Goal: Navigation & Orientation: Find specific page/section

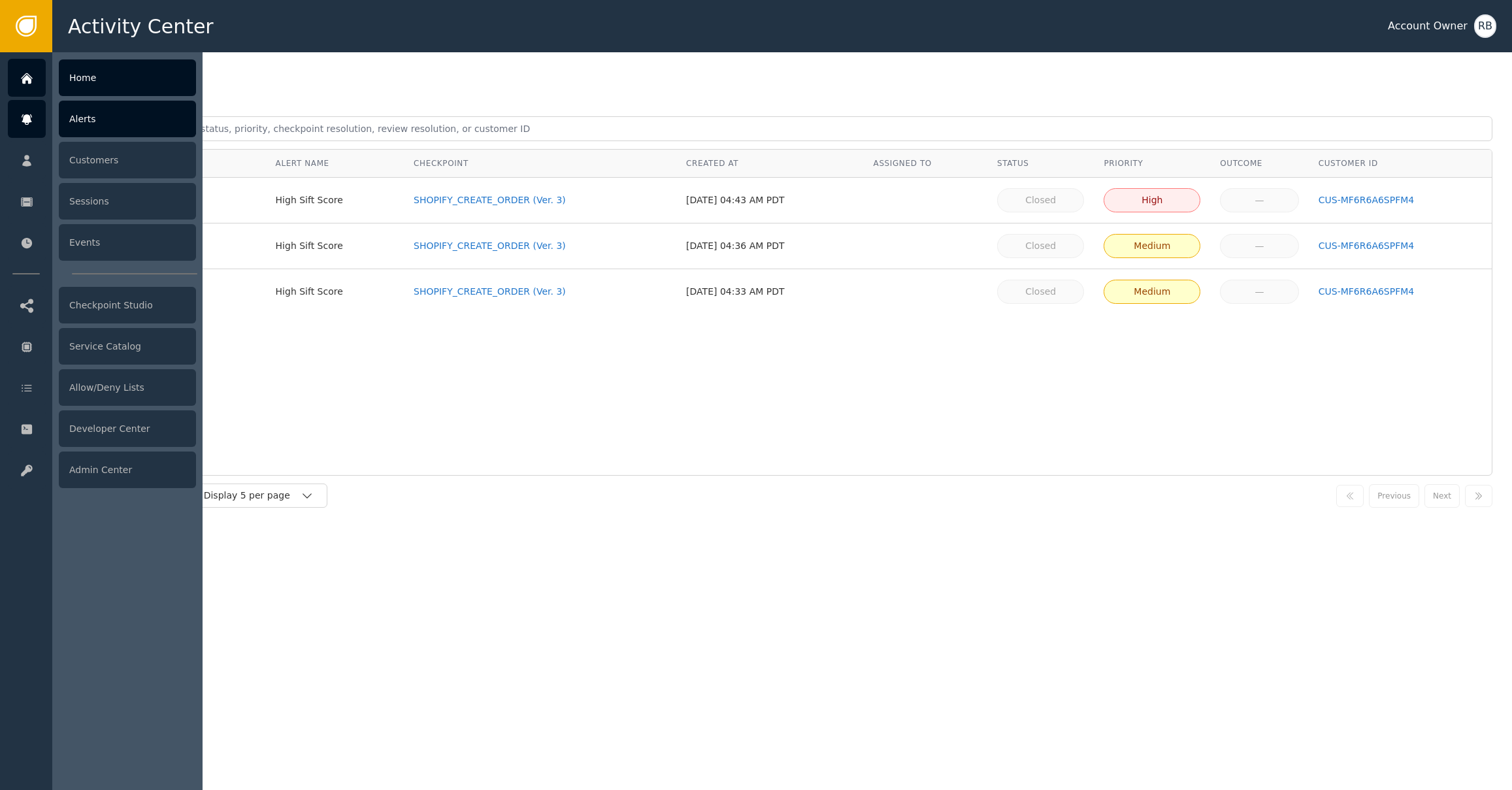
click at [79, 77] on div "Home" at bounding box center [127, 78] width 137 height 37
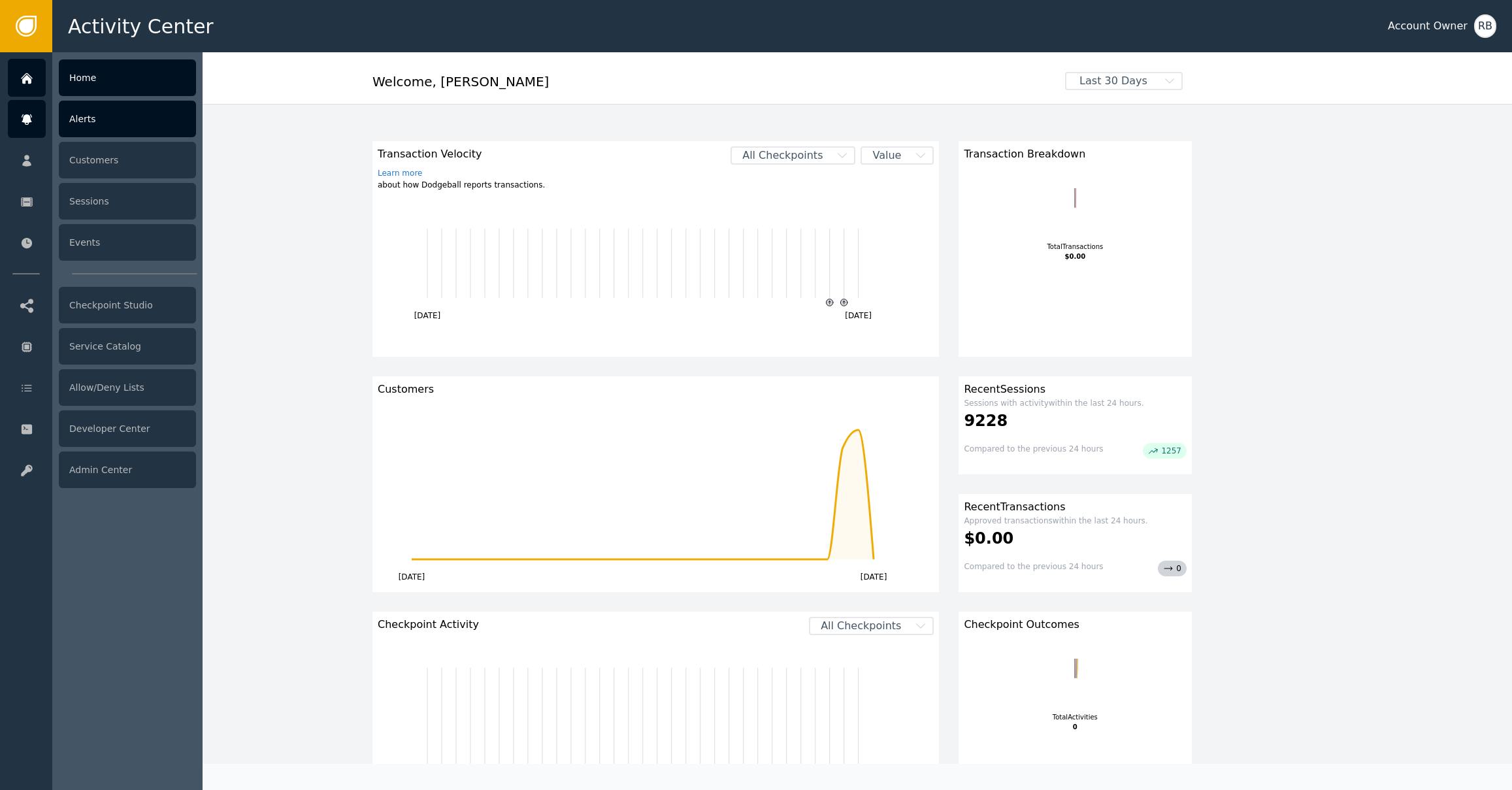
click at [22, 126] on icon at bounding box center [26, 120] width 13 height 14
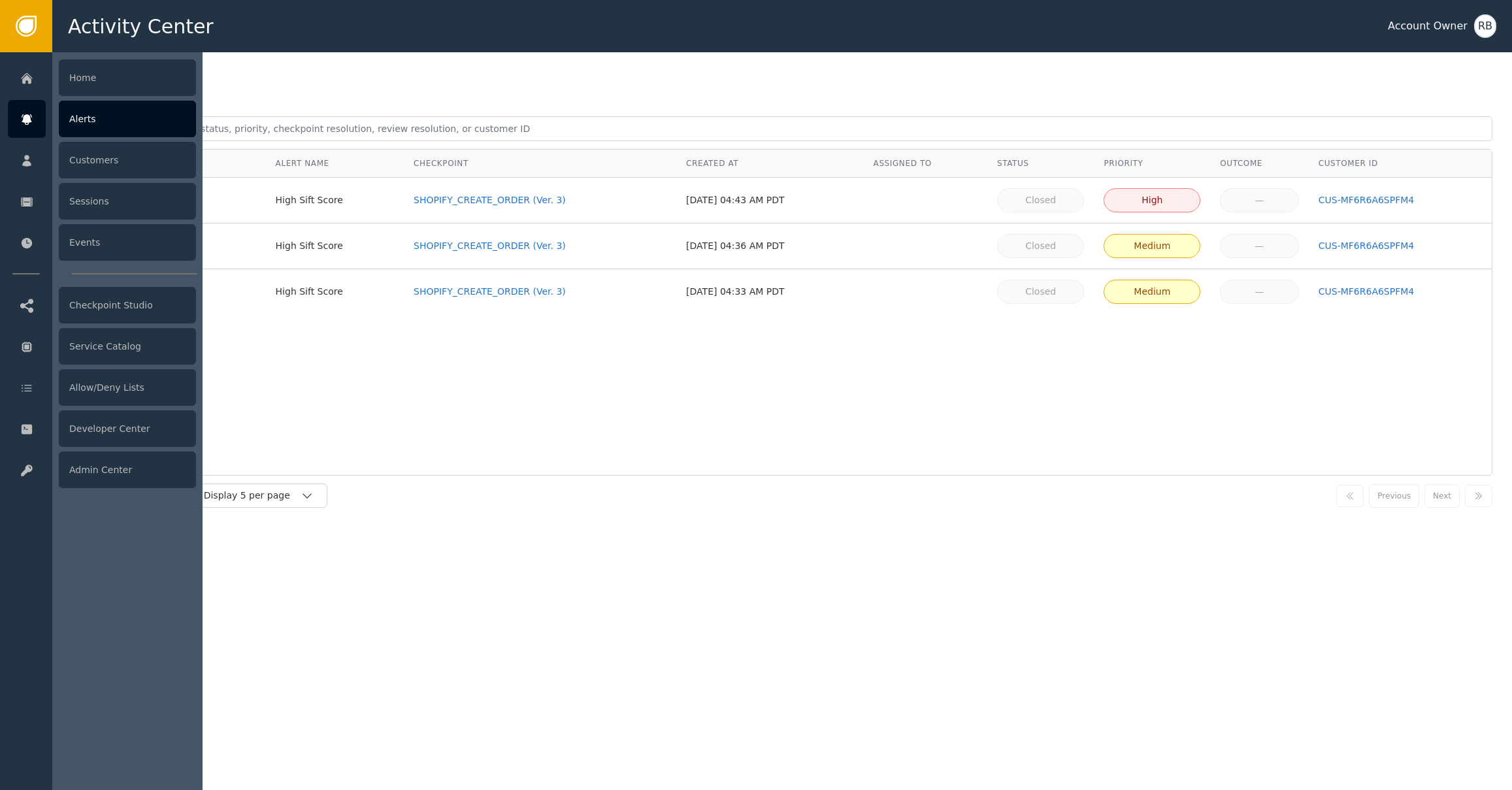
click at [115, 123] on div "Alerts" at bounding box center [127, 119] width 137 height 37
click at [89, 128] on div "Alerts" at bounding box center [127, 119] width 137 height 37
click at [93, 87] on div "Home" at bounding box center [127, 78] width 137 height 37
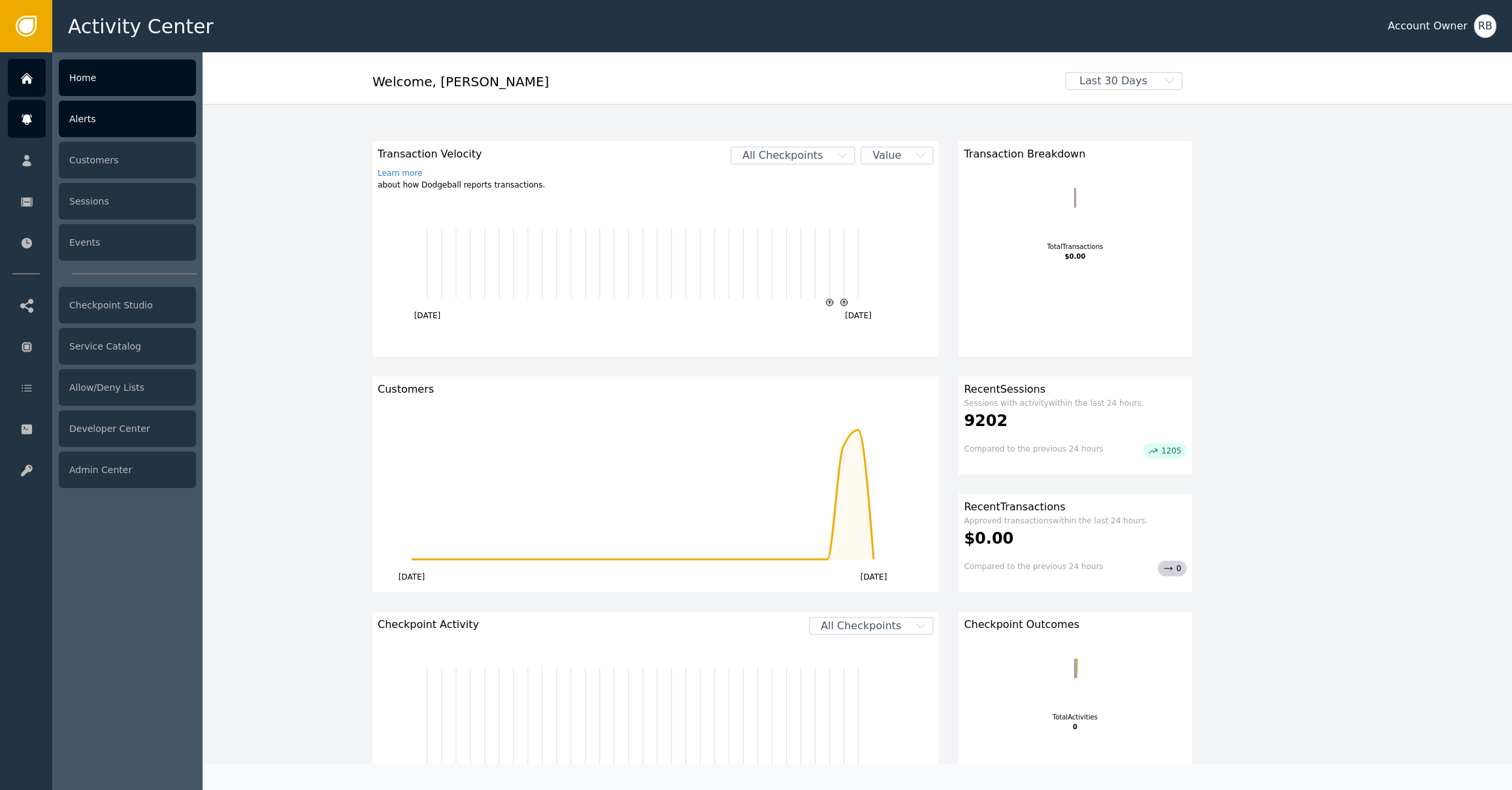
click at [119, 123] on div "Alerts" at bounding box center [127, 119] width 137 height 37
